Goal: Browse casually

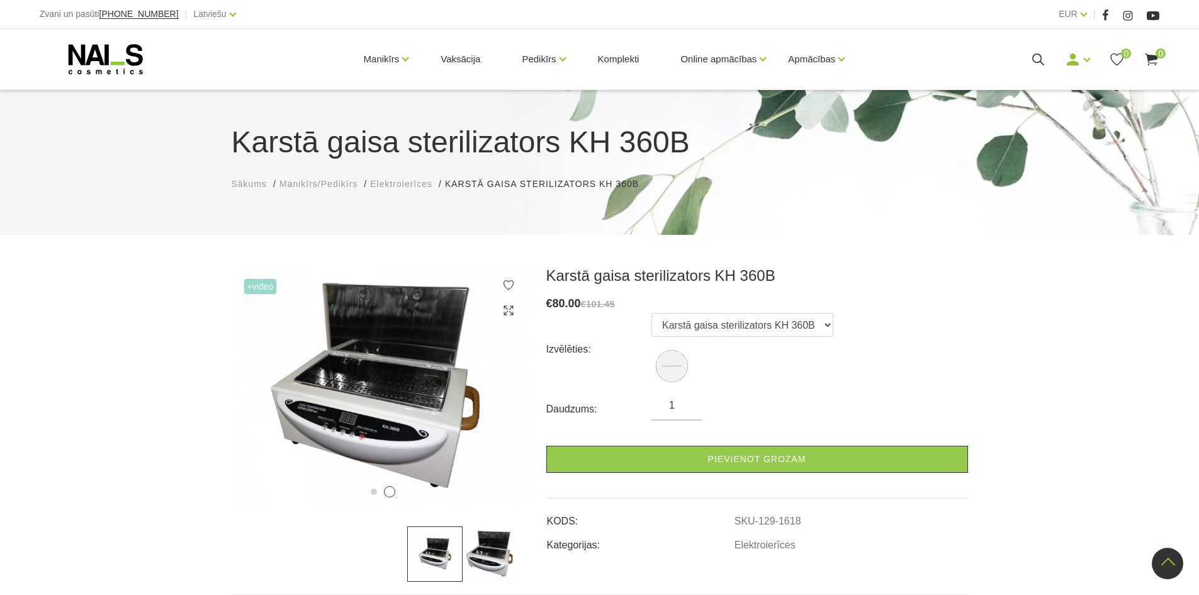
scroll to position [504, 0]
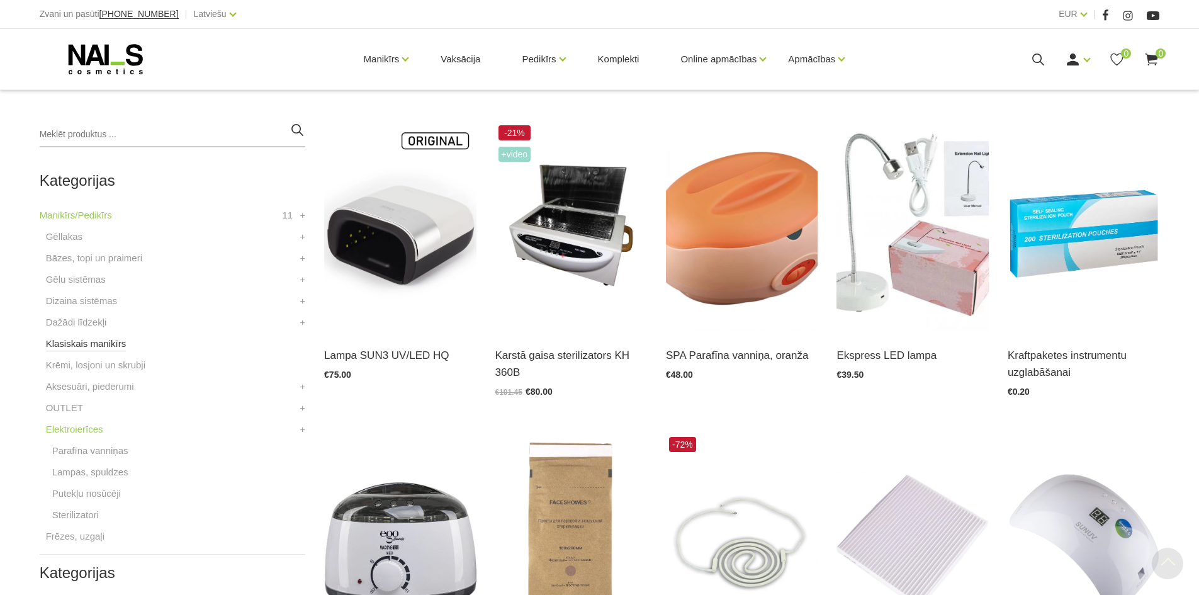
scroll to position [352, 0]
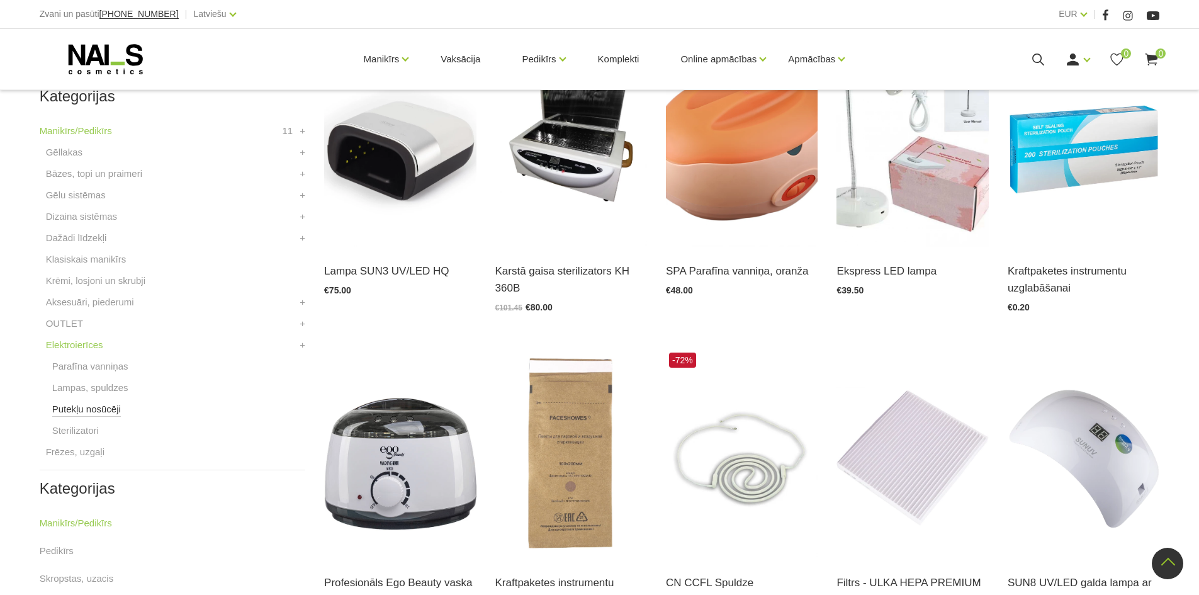
click at [87, 402] on link "Putekļu nosūcēji" at bounding box center [86, 409] width 69 height 15
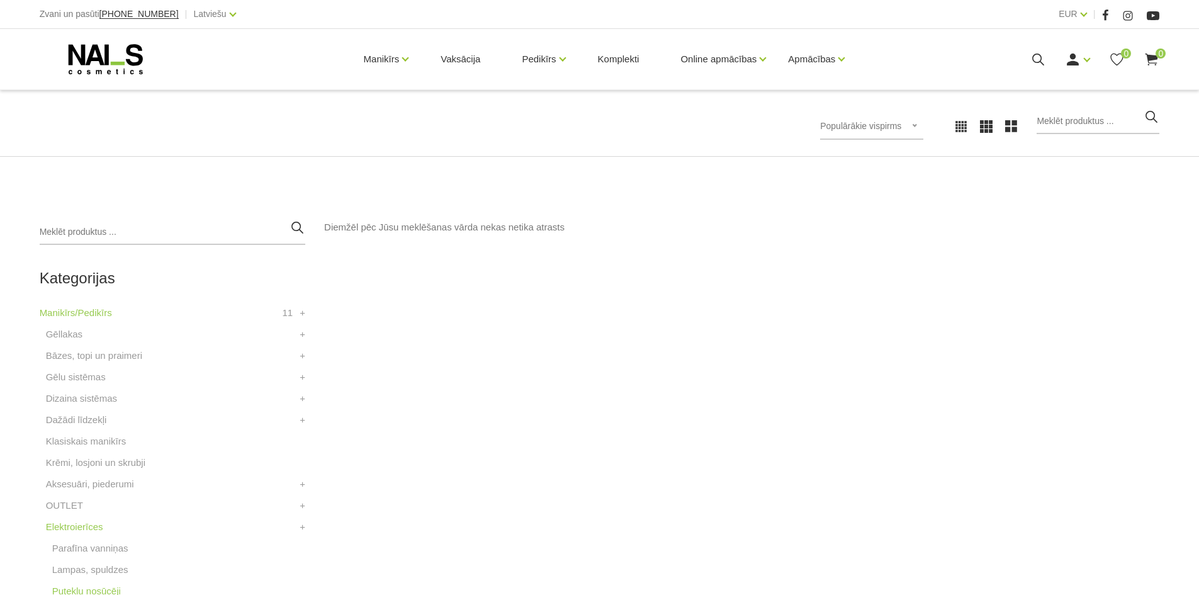
scroll to position [189, 0]
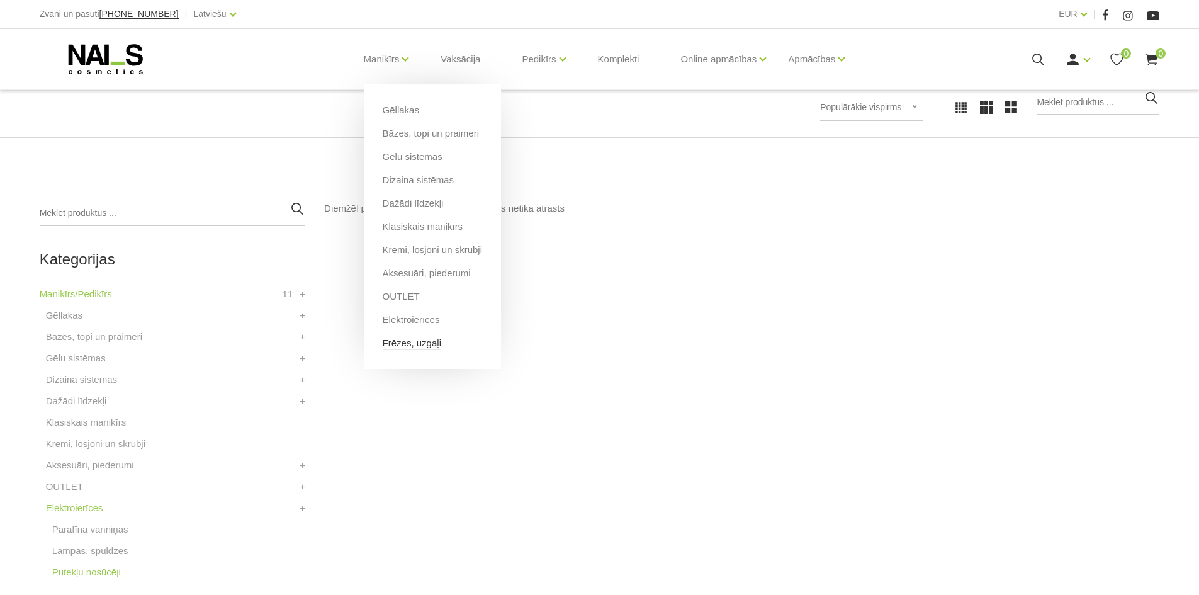
click at [404, 344] on link "Frēzes, uzgaļi" at bounding box center [412, 343] width 59 height 14
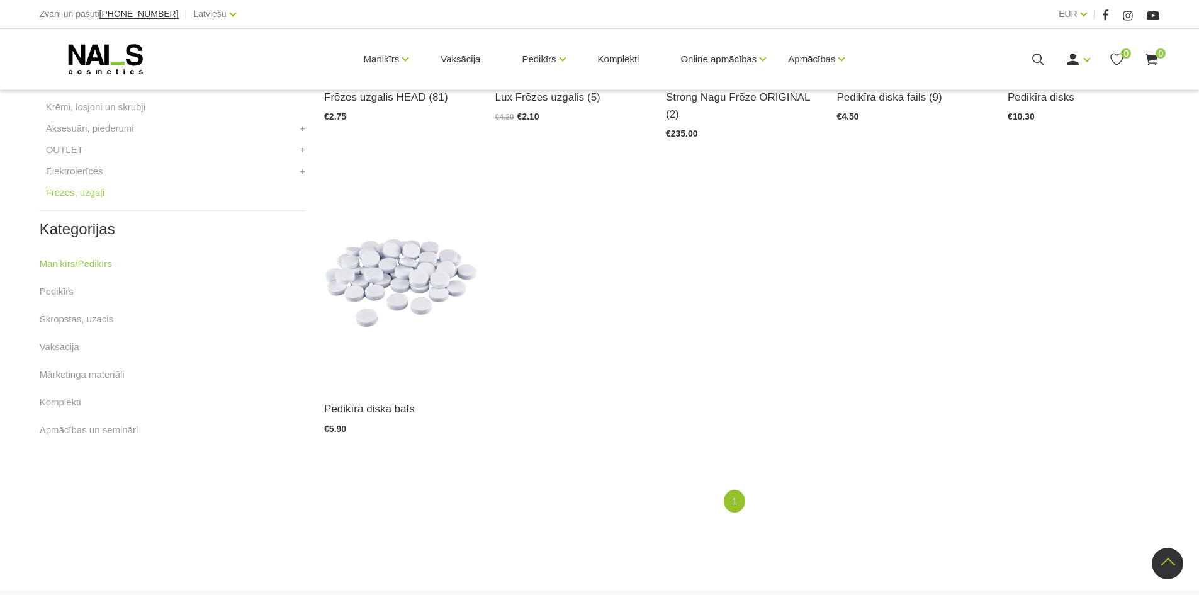
scroll to position [504, 0]
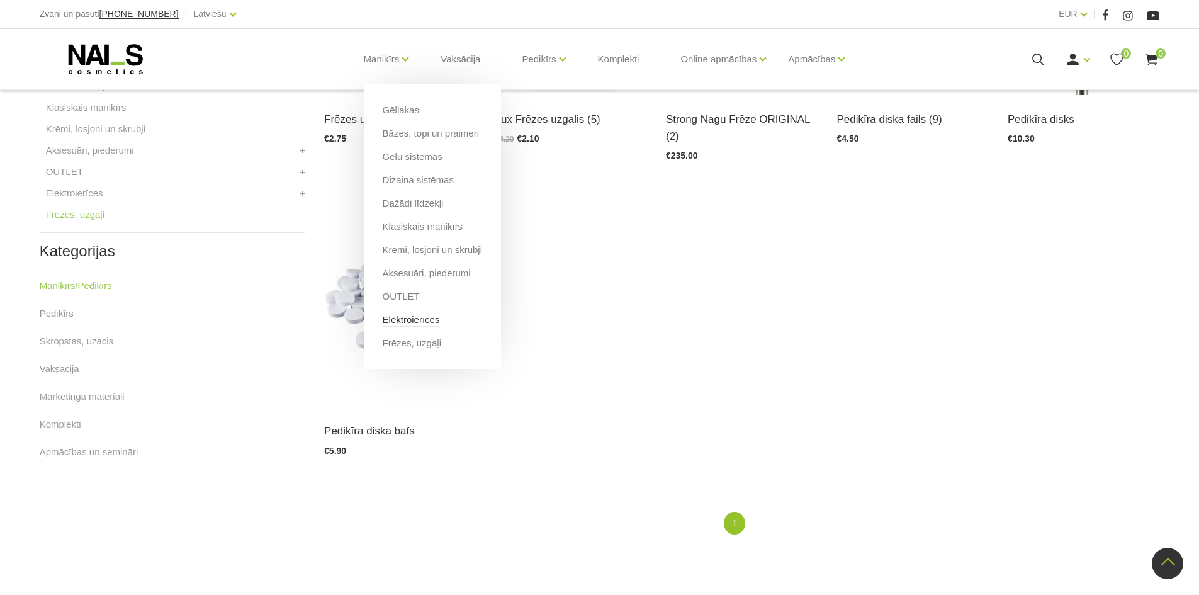
click at [426, 324] on link "Elektroierīces" at bounding box center [411, 320] width 57 height 14
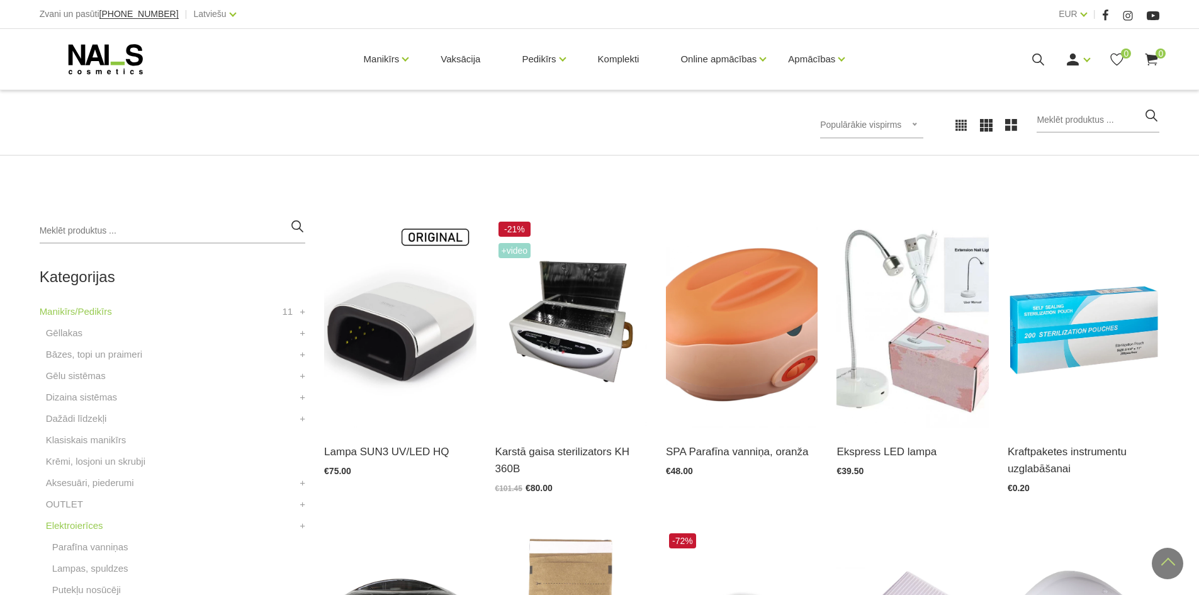
scroll to position [163, 0]
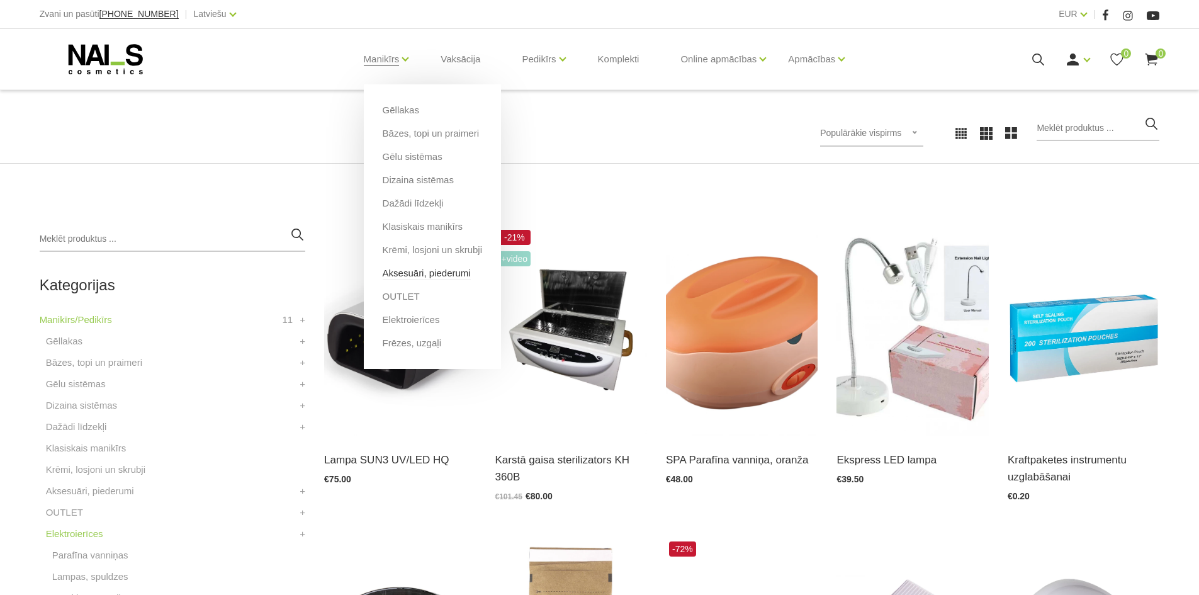
click at [411, 272] on link "Aksesuāri, piederumi" at bounding box center [427, 273] width 88 height 14
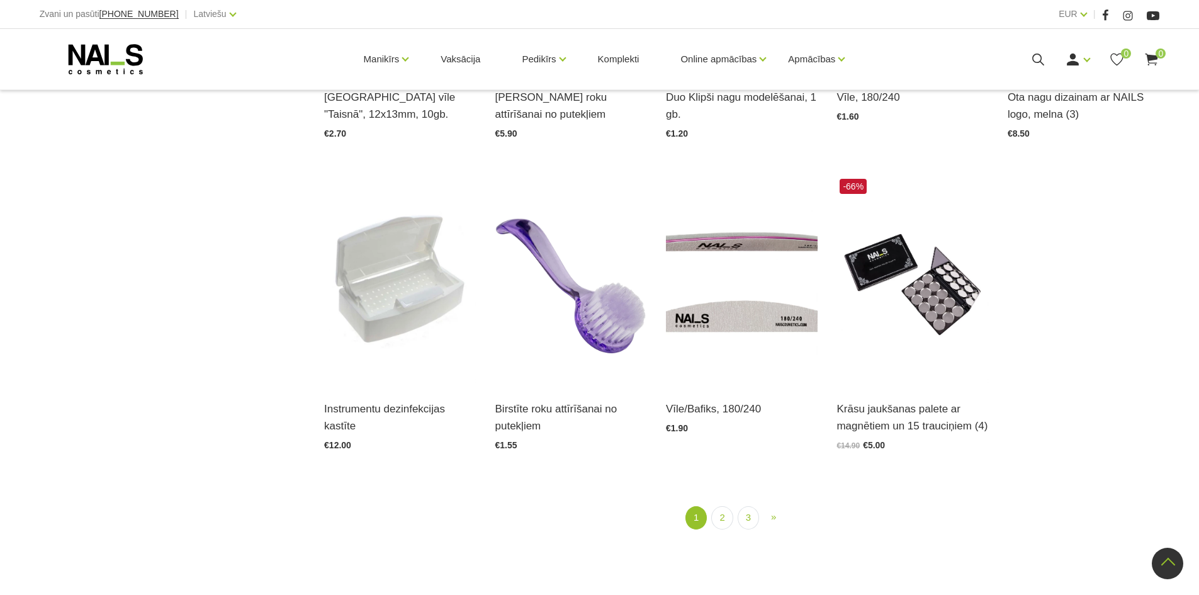
scroll to position [1574, 0]
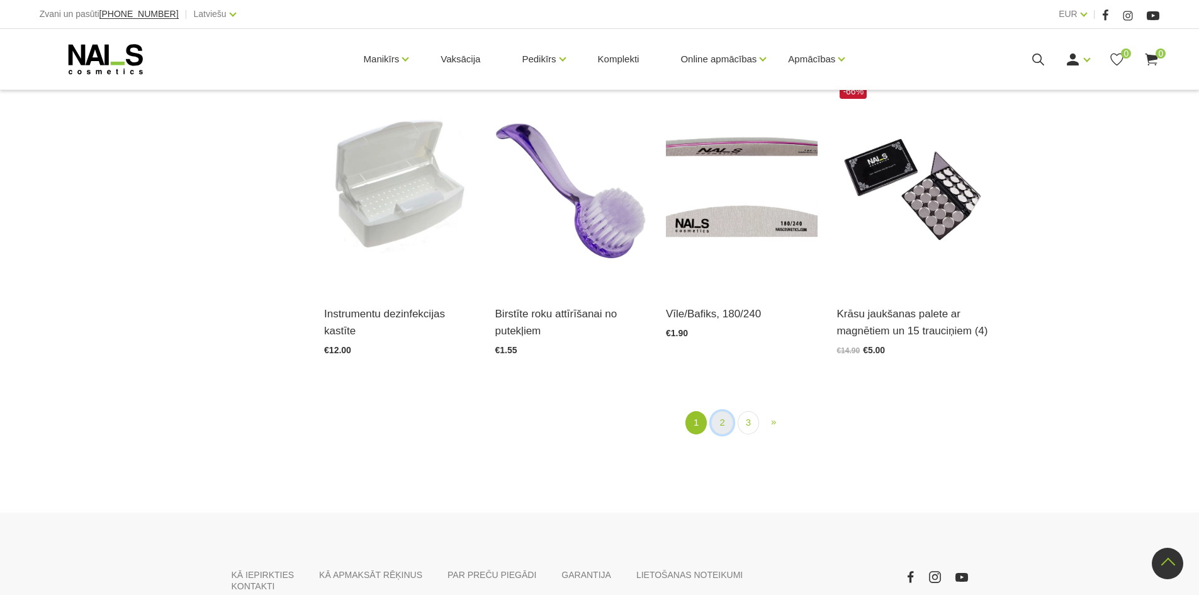
click at [719, 425] on link "2" at bounding box center [721, 422] width 21 height 23
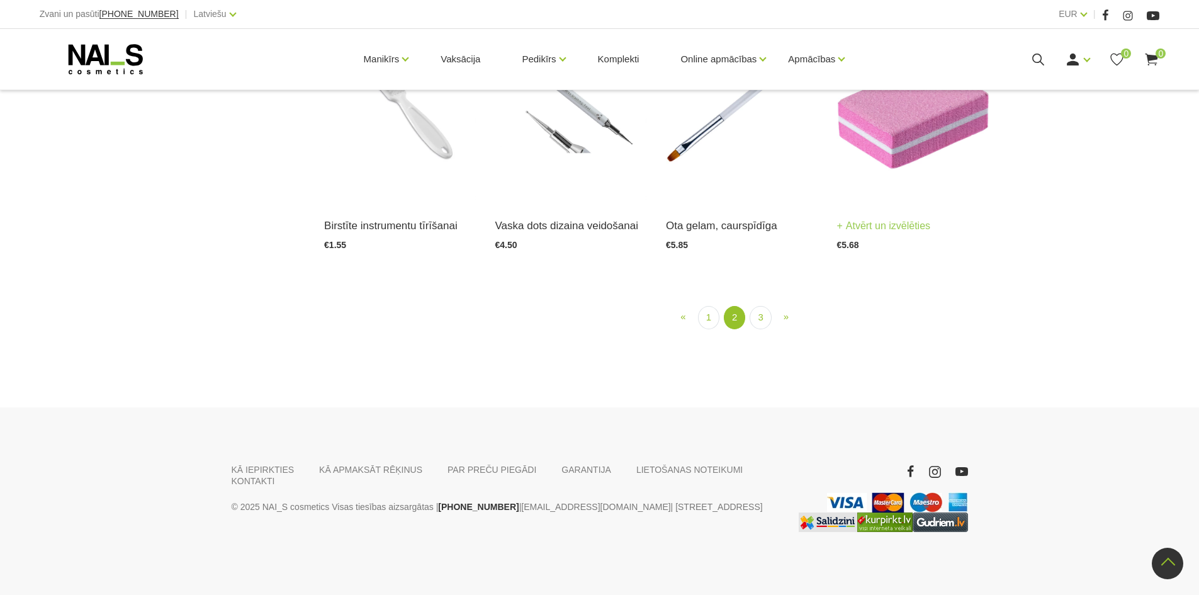
scroll to position [1517, 0]
click at [762, 329] on link "3" at bounding box center [760, 317] width 21 height 23
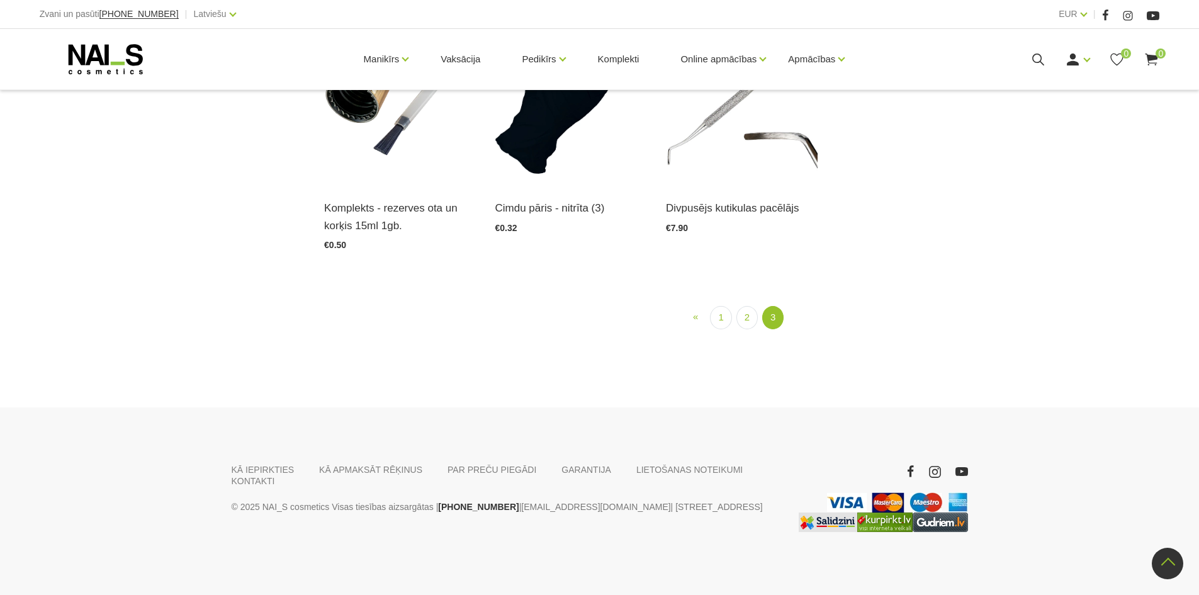
scroll to position [1580, 0]
click at [747, 329] on link "2" at bounding box center [747, 317] width 21 height 23
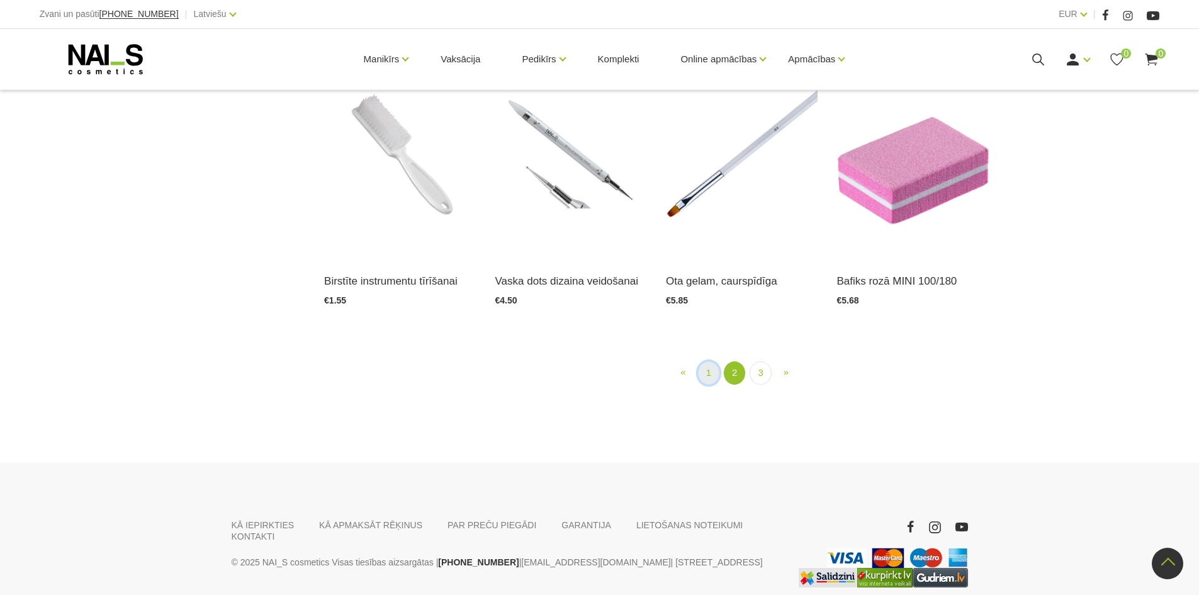
click at [717, 375] on link "1" at bounding box center [708, 372] width 21 height 23
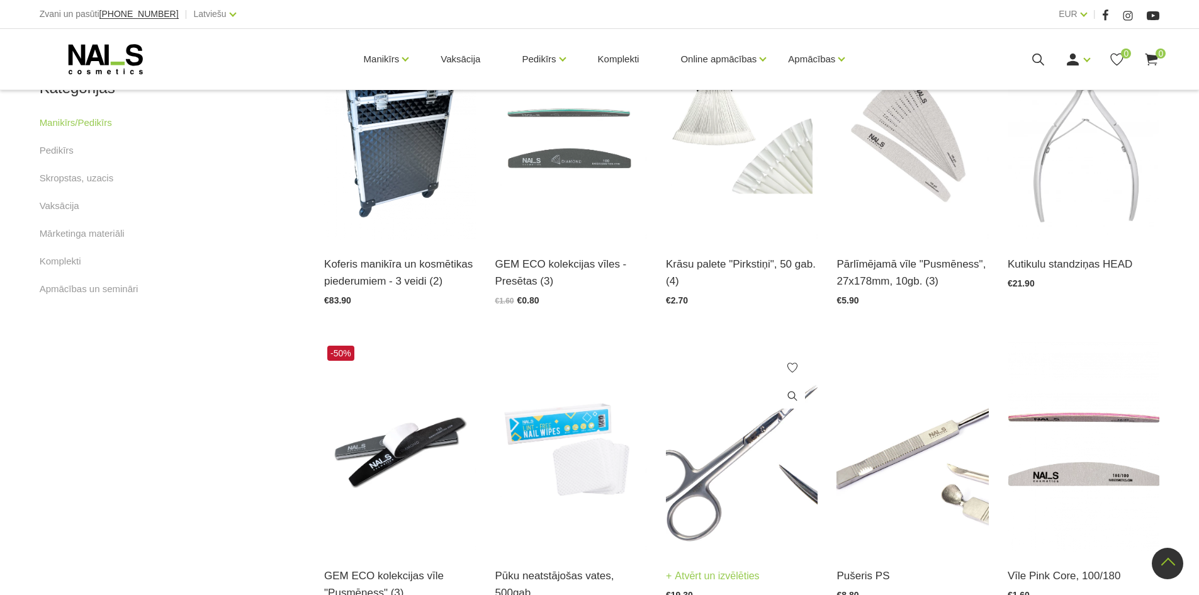
scroll to position [761, 0]
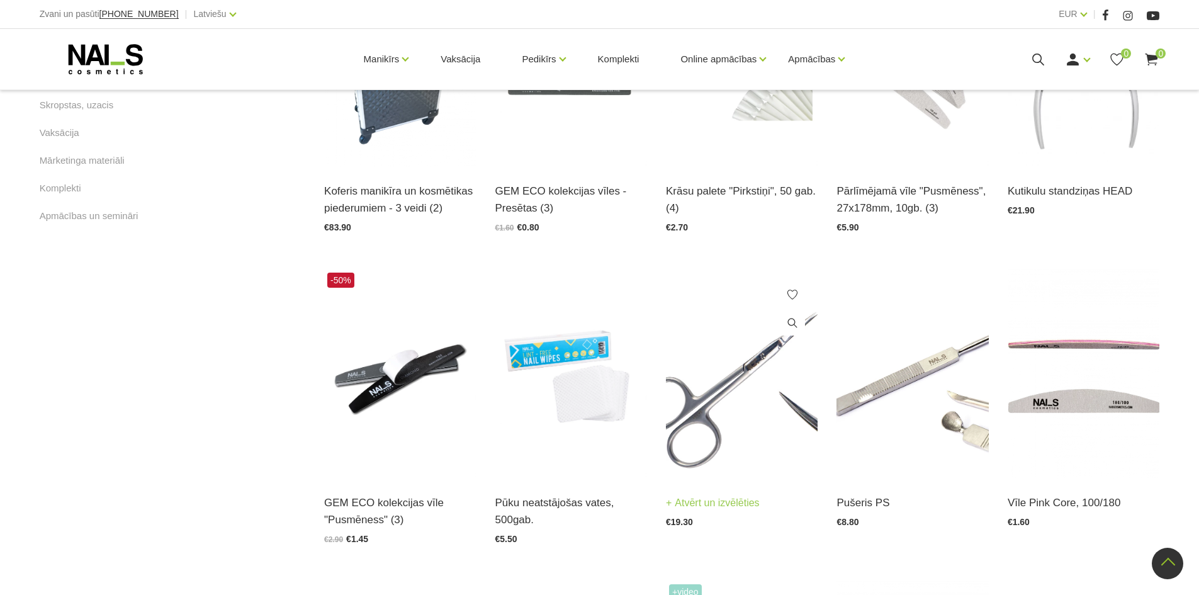
click at [734, 404] on img at bounding box center [742, 373] width 152 height 209
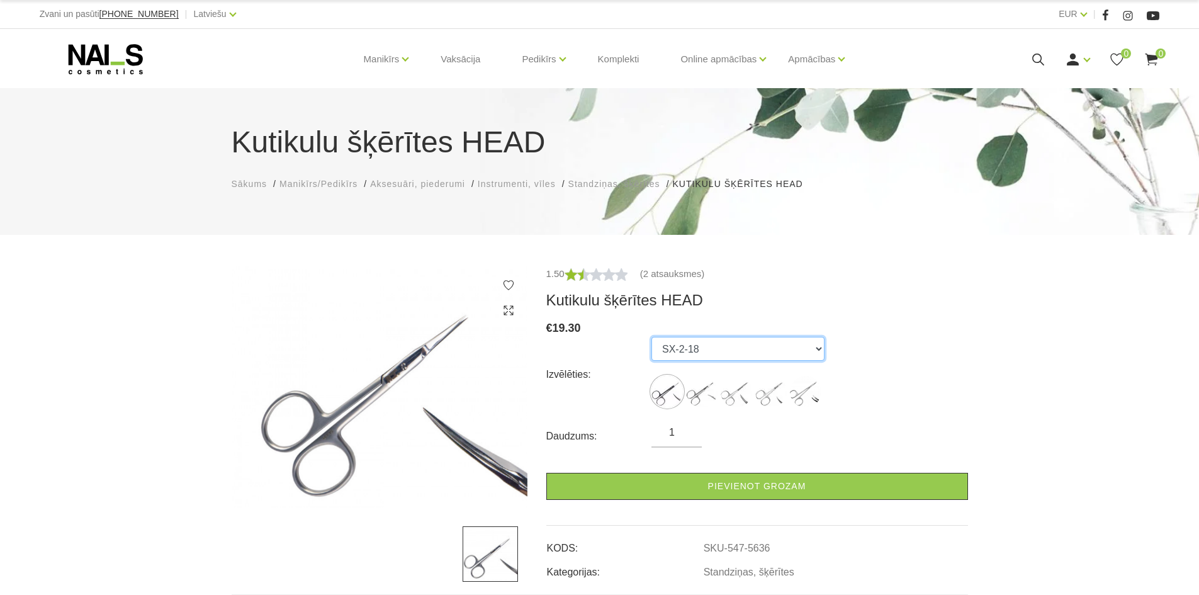
click at [717, 356] on select "SX-2-18 SX-4-18 SXL-3-21 for Left-handed SX-5-18 SX-702" at bounding box center [738, 349] width 173 height 24
click at [708, 397] on img at bounding box center [701, 391] width 31 height 31
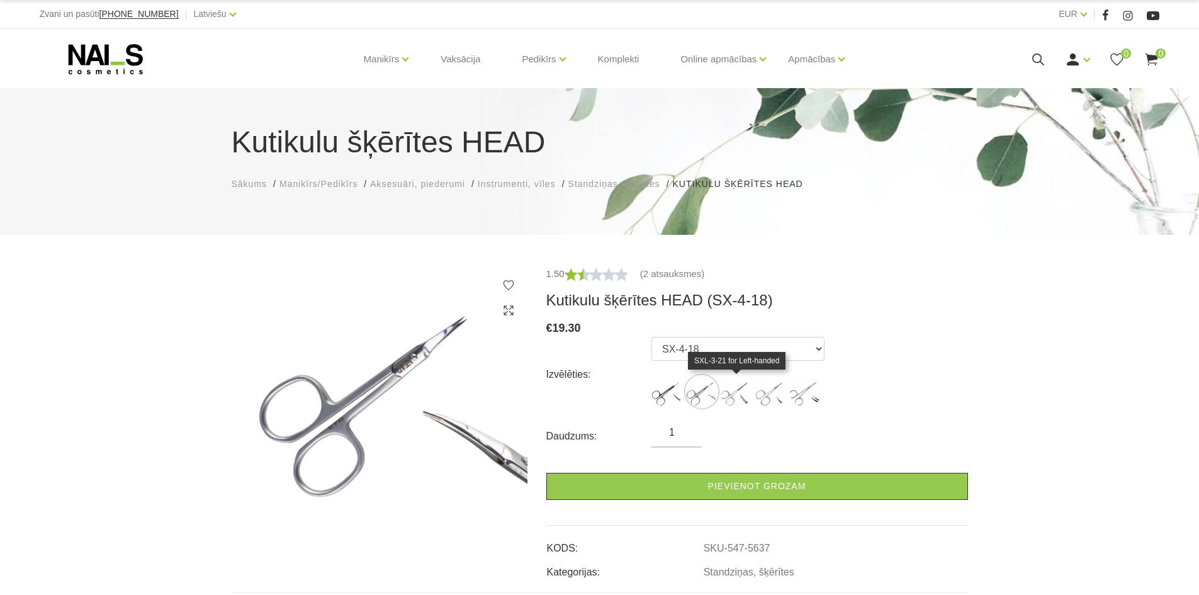
click at [728, 397] on img at bounding box center [736, 391] width 31 height 31
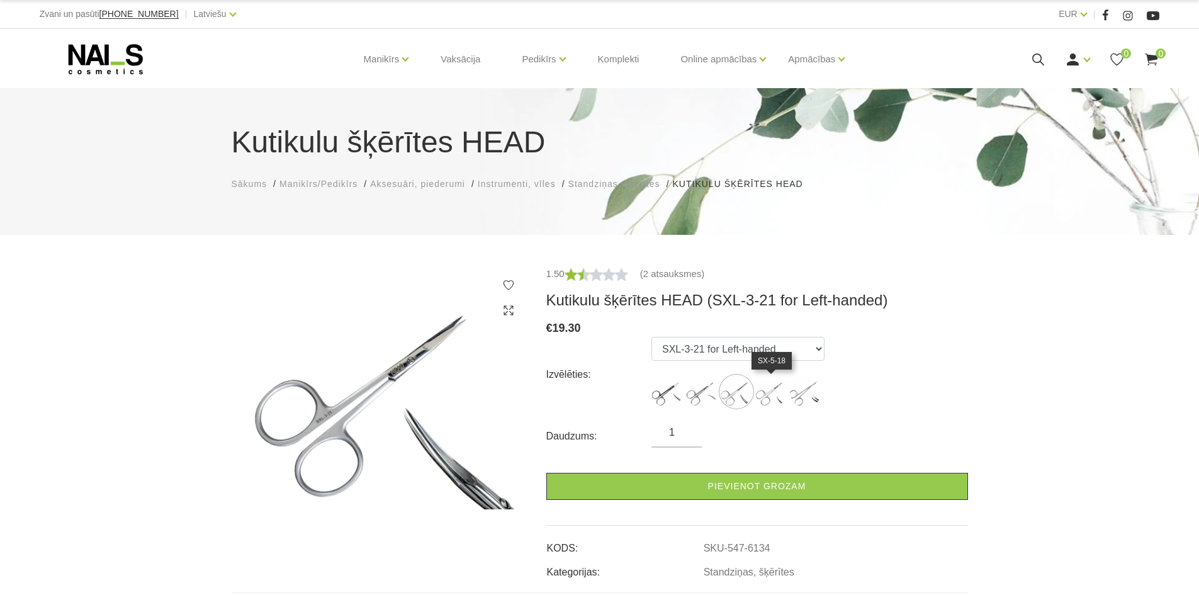
click at [776, 396] on img at bounding box center [771, 391] width 31 height 31
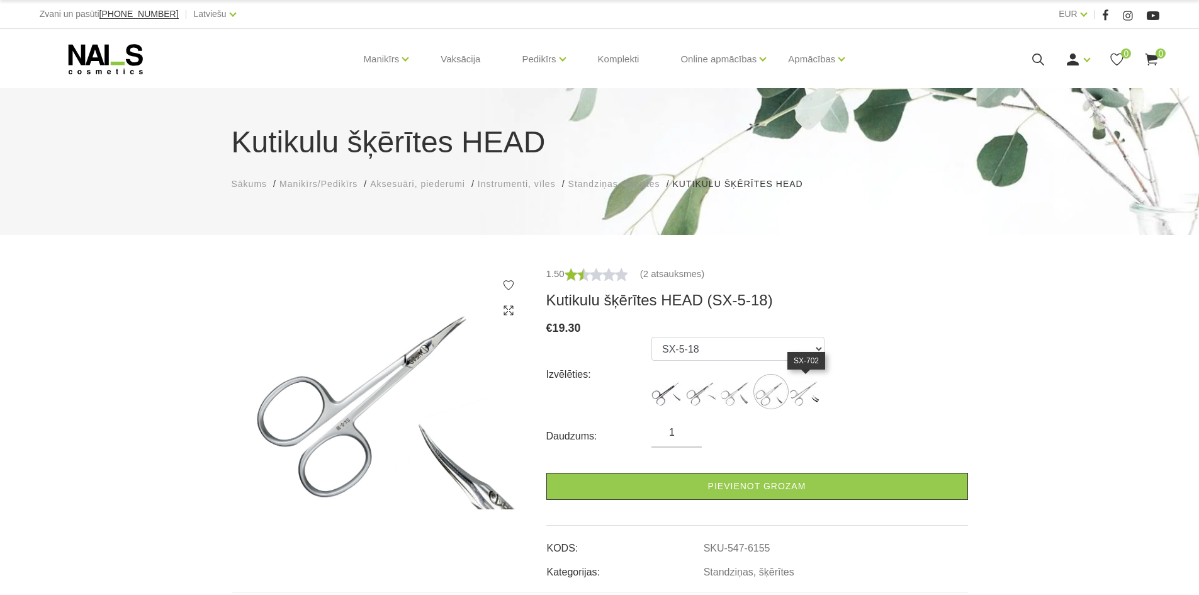
click at [797, 395] on img at bounding box center [805, 391] width 31 height 31
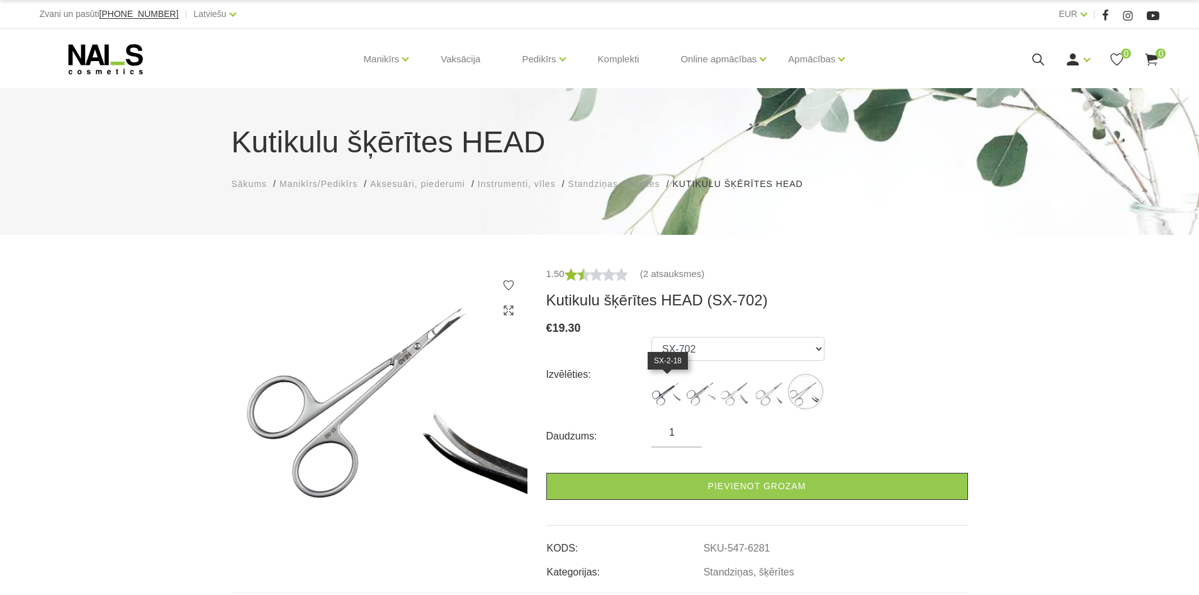
click at [664, 397] on img at bounding box center [667, 391] width 31 height 31
select select "5636"
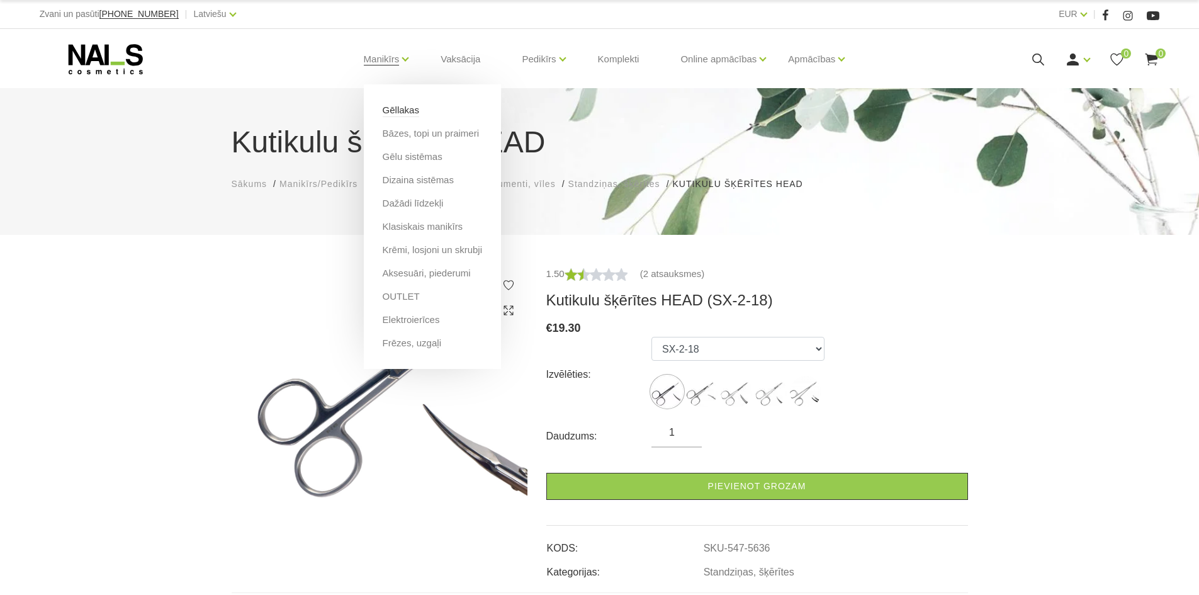
click at [405, 104] on link "Gēllakas" at bounding box center [401, 110] width 37 height 14
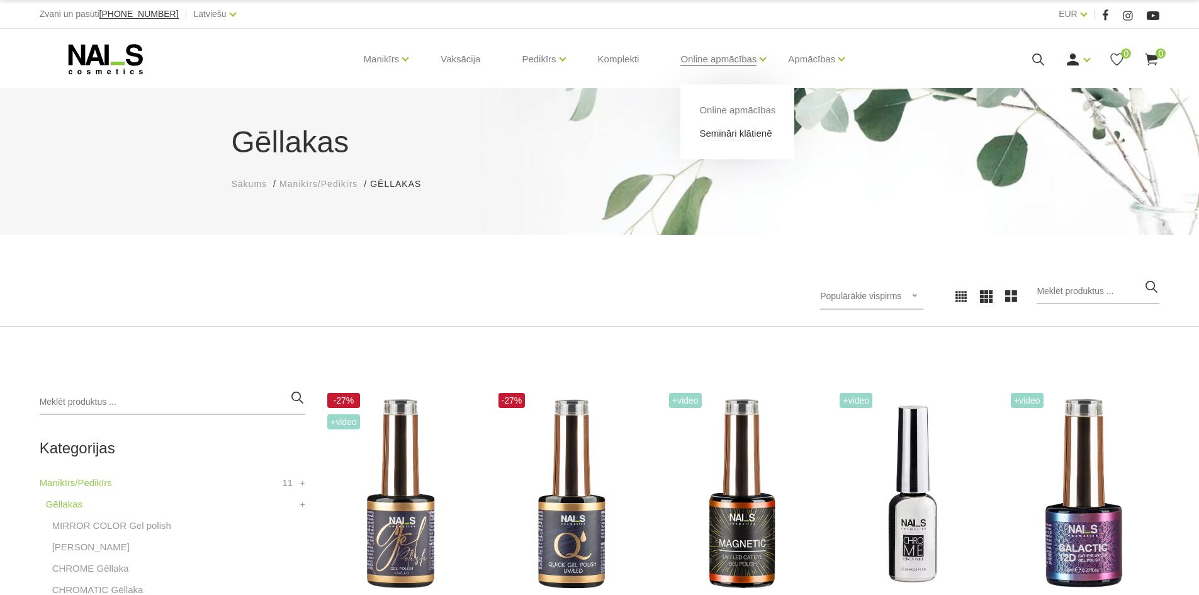
click at [740, 137] on link "Semināri klātienē" at bounding box center [736, 134] width 72 height 14
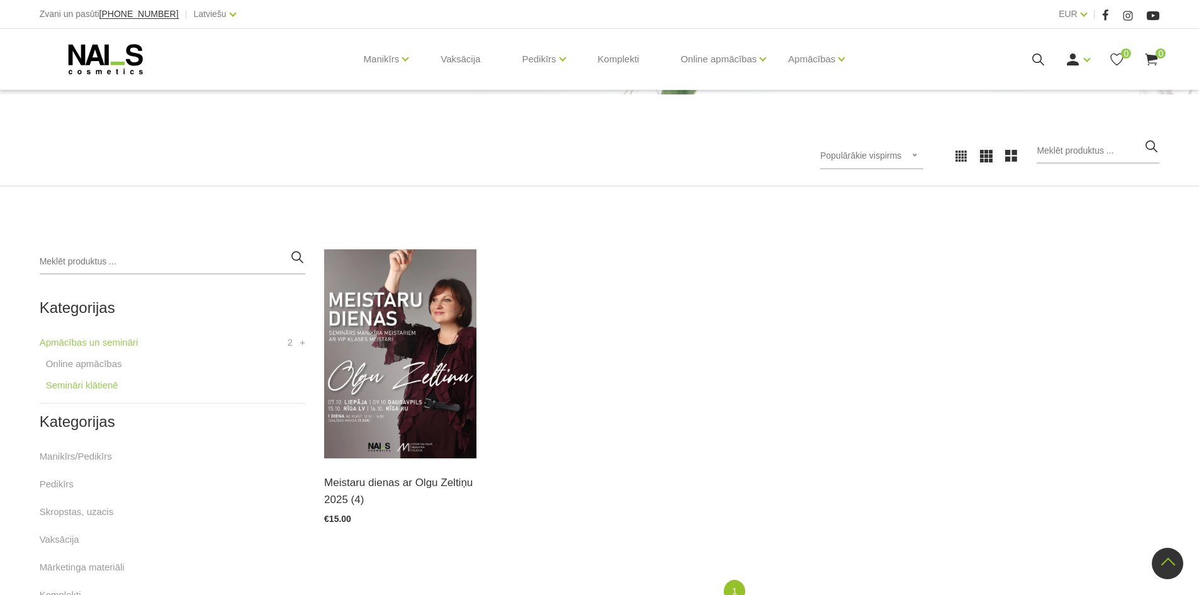
scroll to position [126, 0]
